Goal: Understand process/instructions

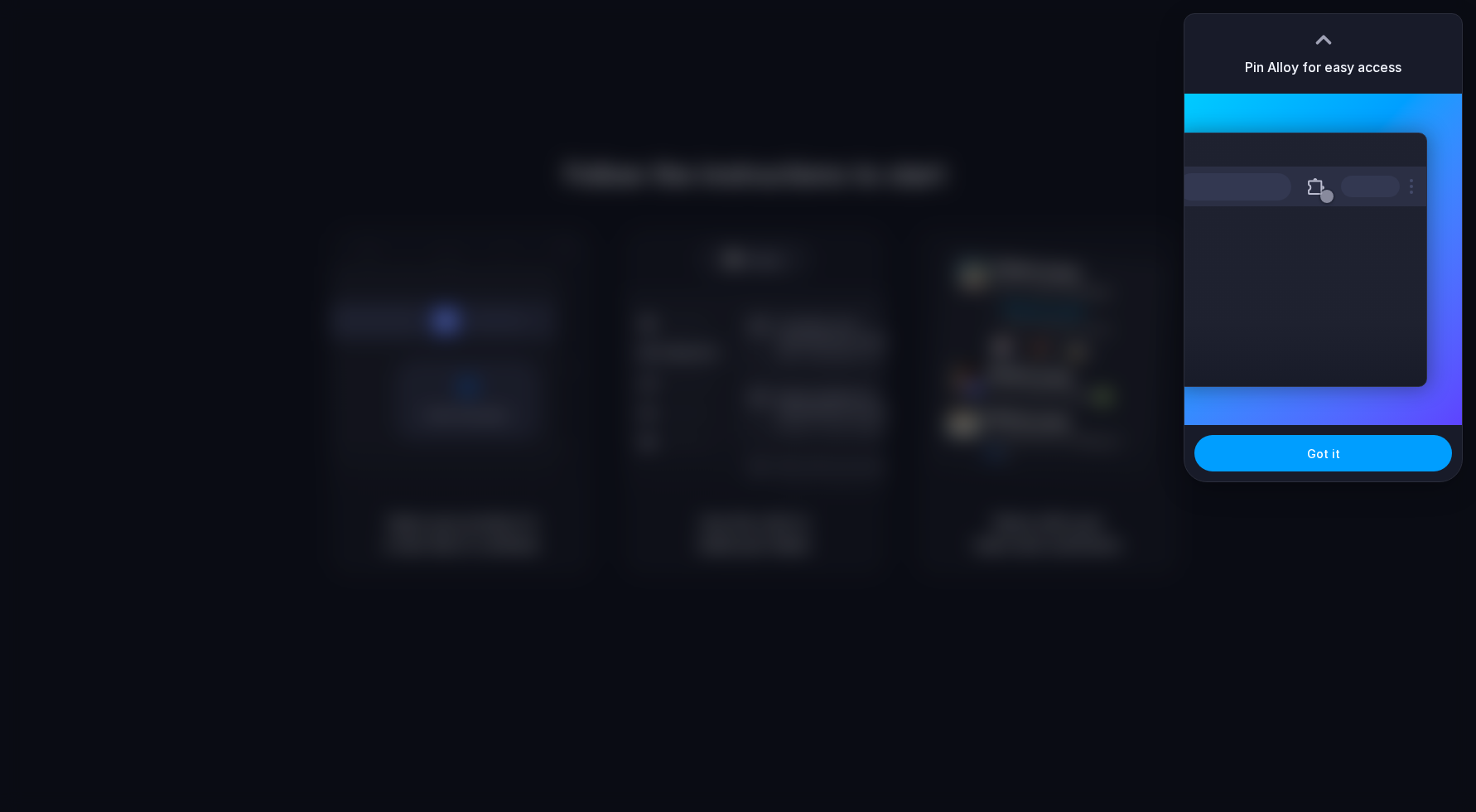
click at [1360, 458] on button "Got it" at bounding box center [1323, 453] width 258 height 36
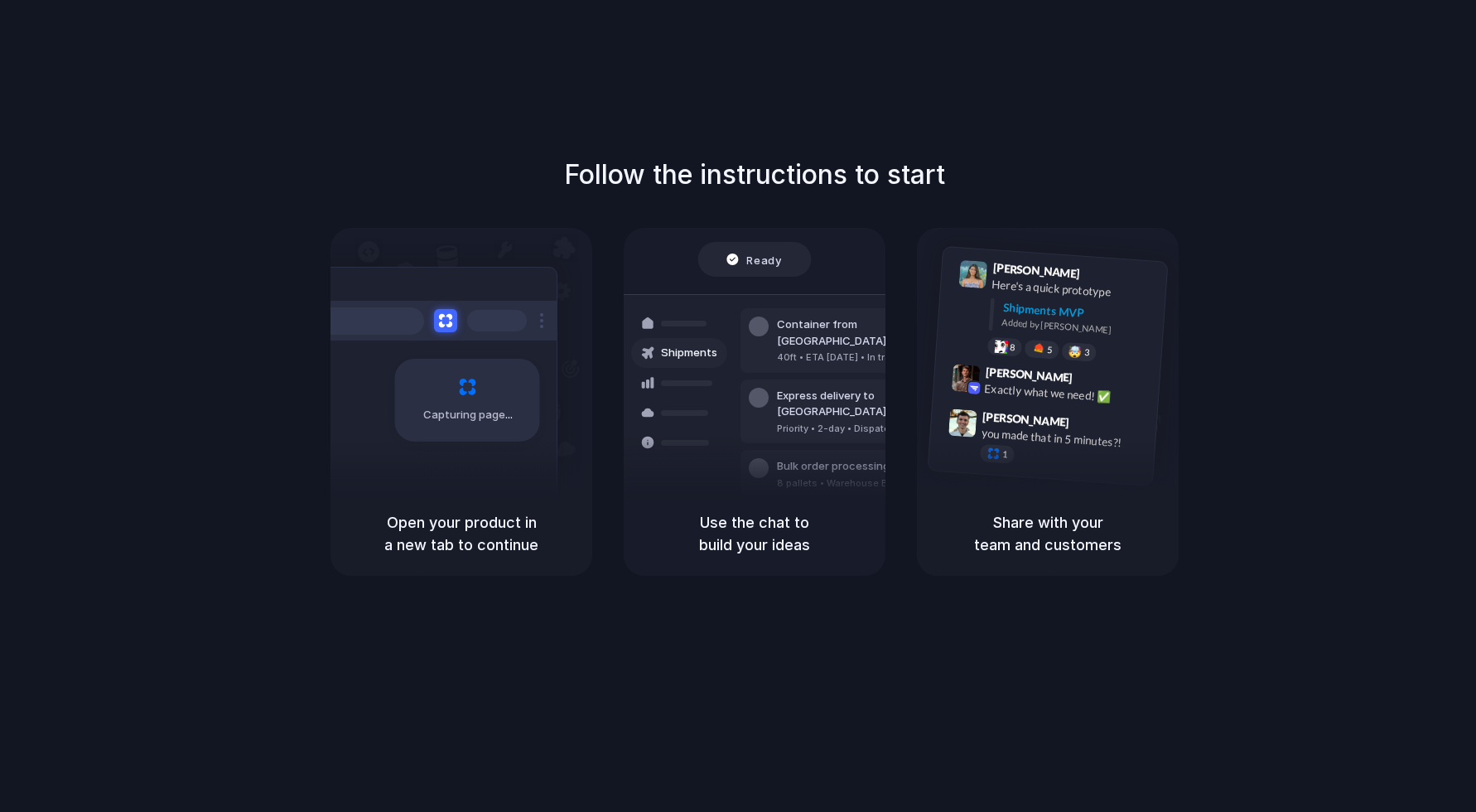
click at [1412, 65] on div "Follow the instructions to start Capturing page Open your product in a new tab …" at bounding box center [754, 422] width 1509 height 845
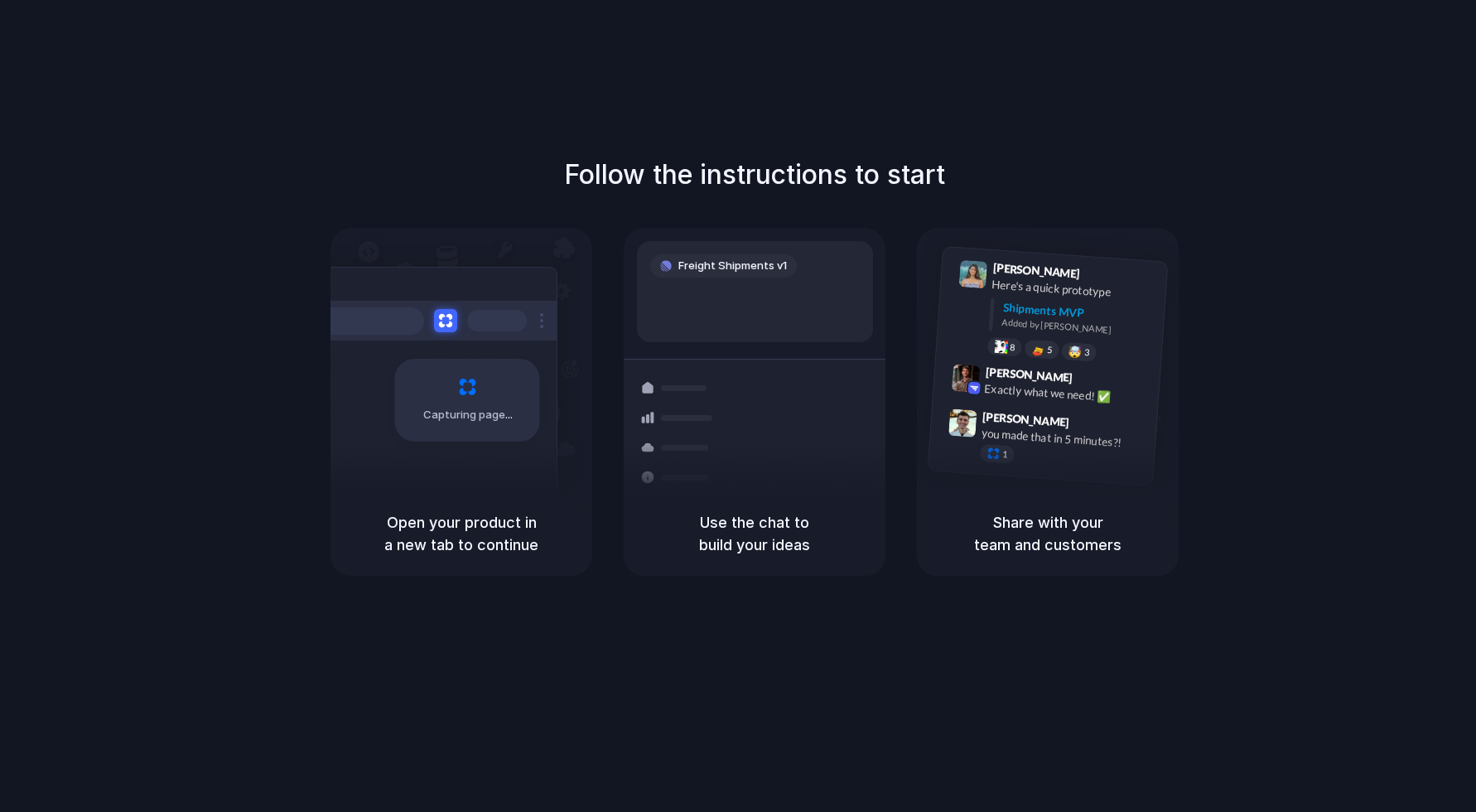
click at [445, 531] on h5 "Open your product in a new tab to continue" at bounding box center [460, 533] width 222 height 44
click at [478, 533] on h5 "Open your product in a new tab to continue" at bounding box center [460, 533] width 222 height 44
click at [747, 536] on h5 "Use the chat to build your ideas" at bounding box center [754, 533] width 222 height 44
click at [788, 536] on h5 "Use the chat to build your ideas" at bounding box center [754, 533] width 222 height 44
click at [1080, 536] on h5 "Share with your team and customers" at bounding box center [1047, 533] width 222 height 44
